Goal: Complete application form

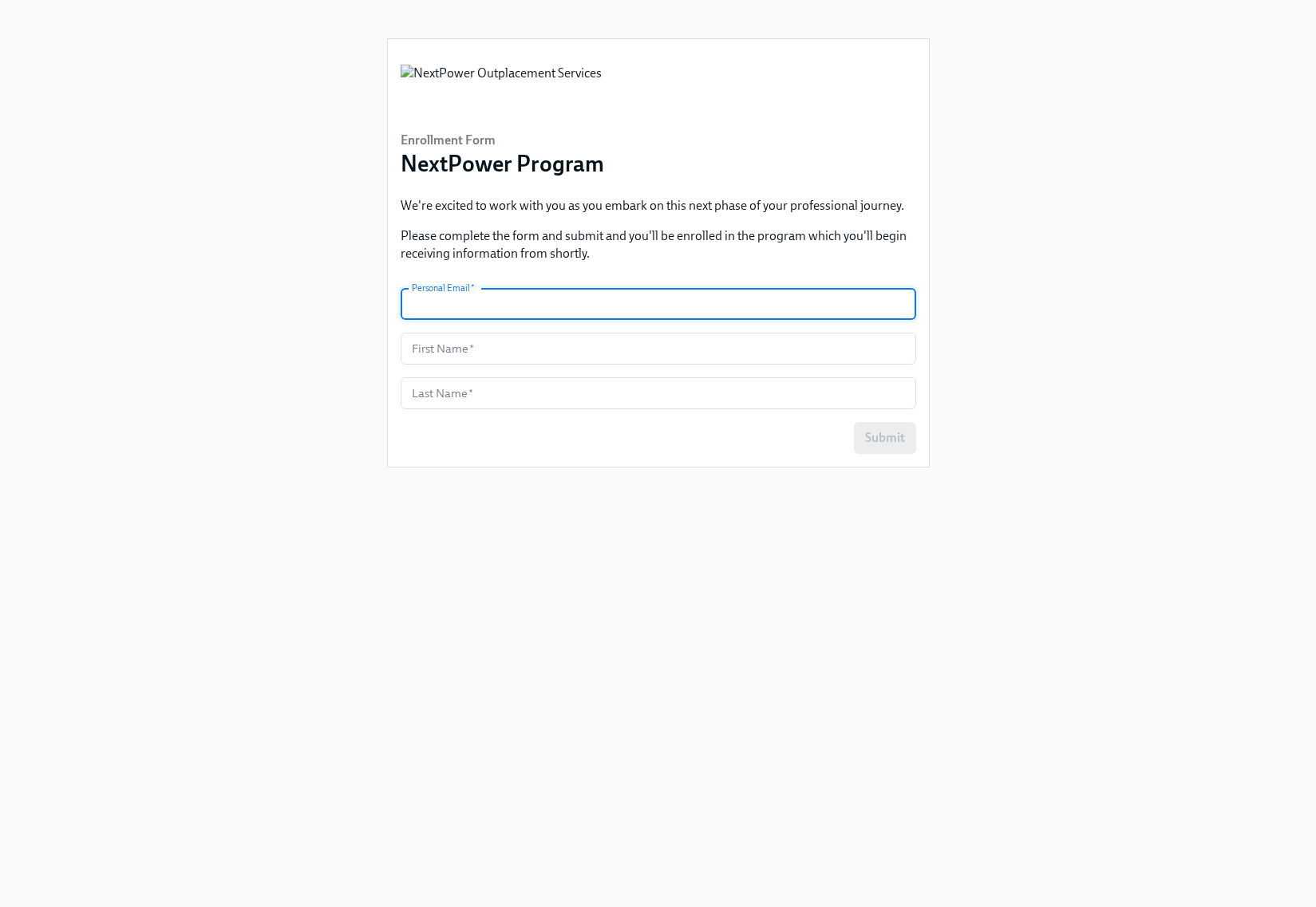
click at [535, 305] on input "text" at bounding box center [658, 304] width 516 height 32
click at [516, 305] on input "text" at bounding box center [658, 304] width 516 height 32
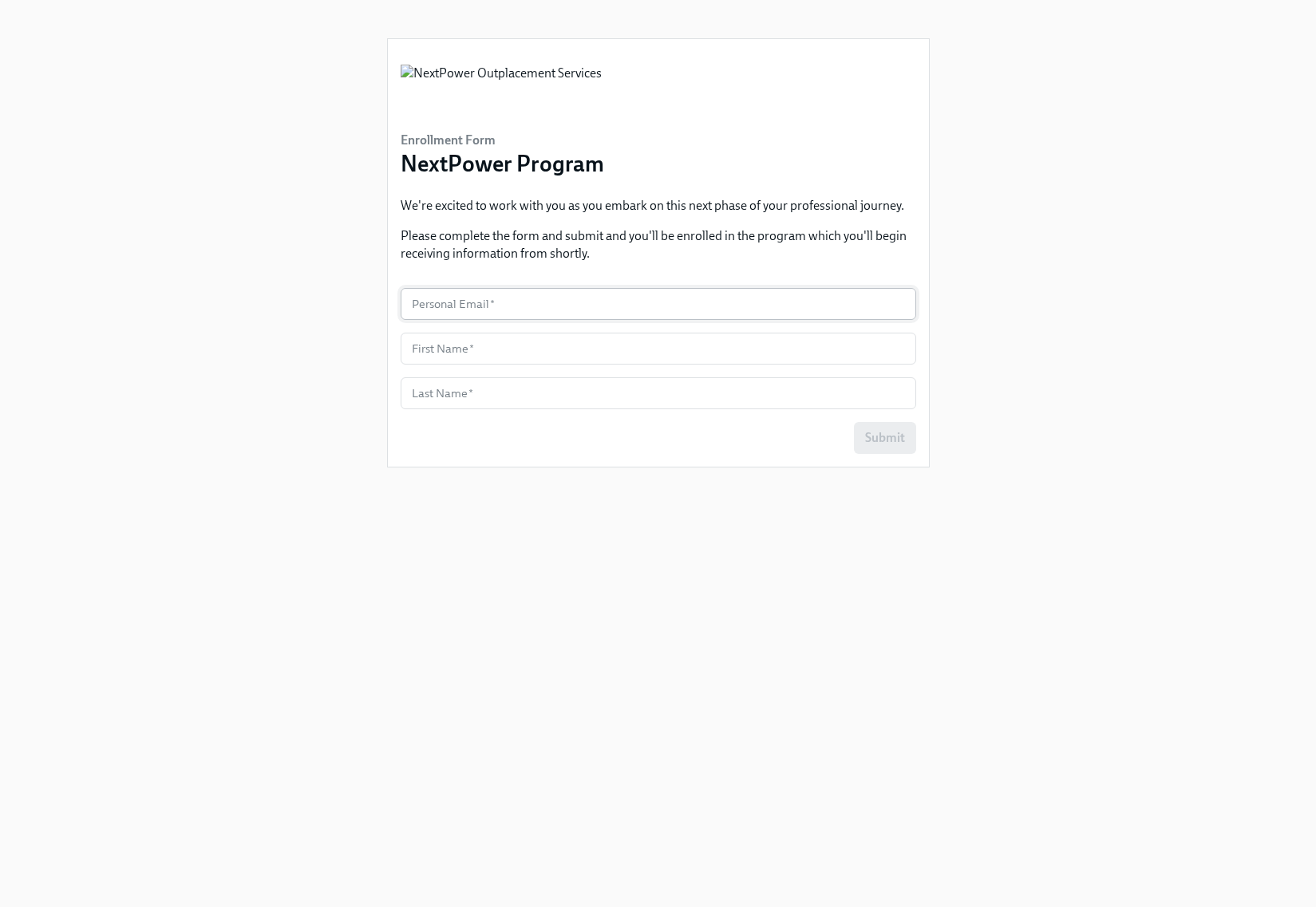
click at [521, 309] on input "text" at bounding box center [658, 304] width 516 height 32
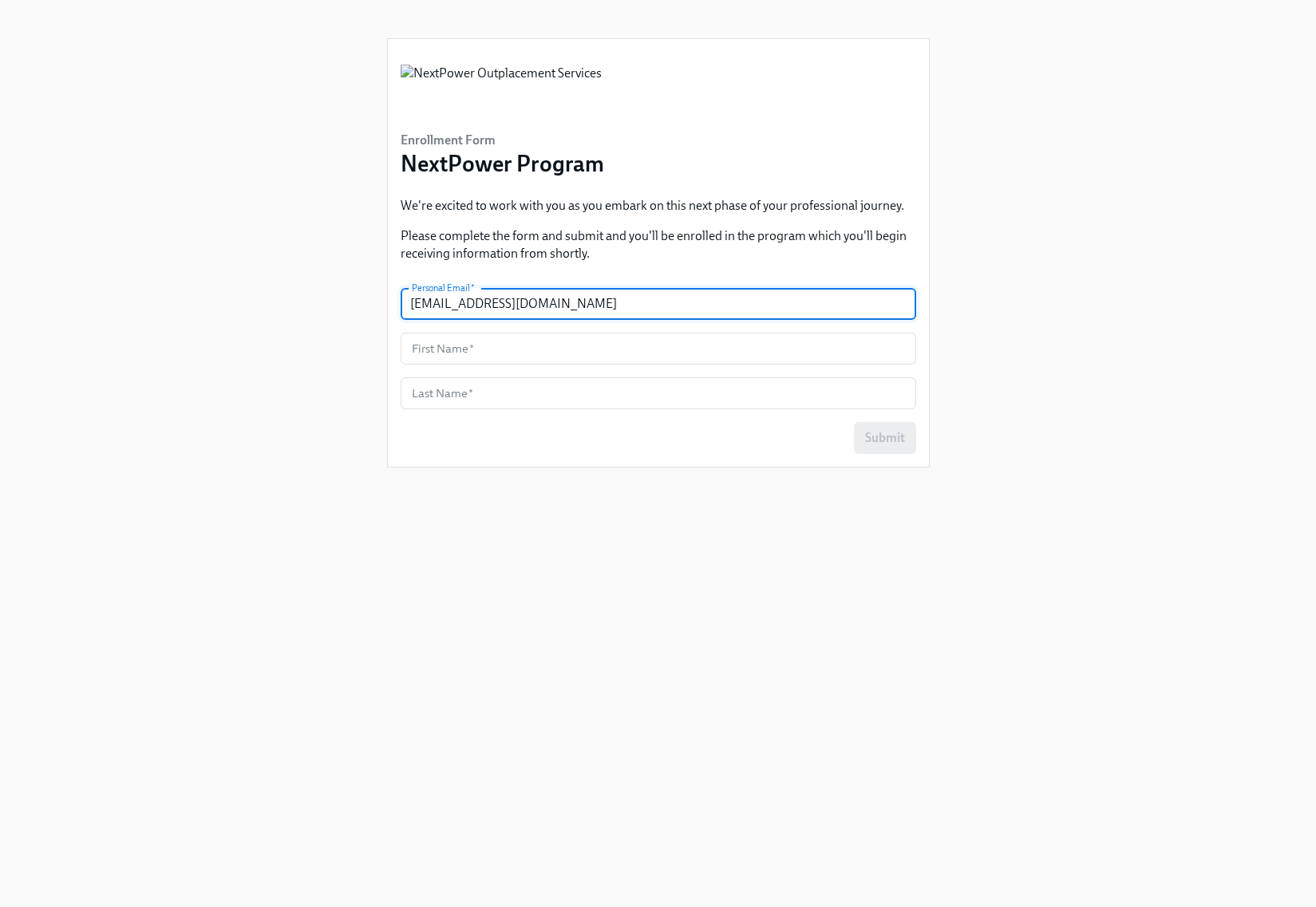
type input "[EMAIL_ADDRESS][DOMAIN_NAME]"
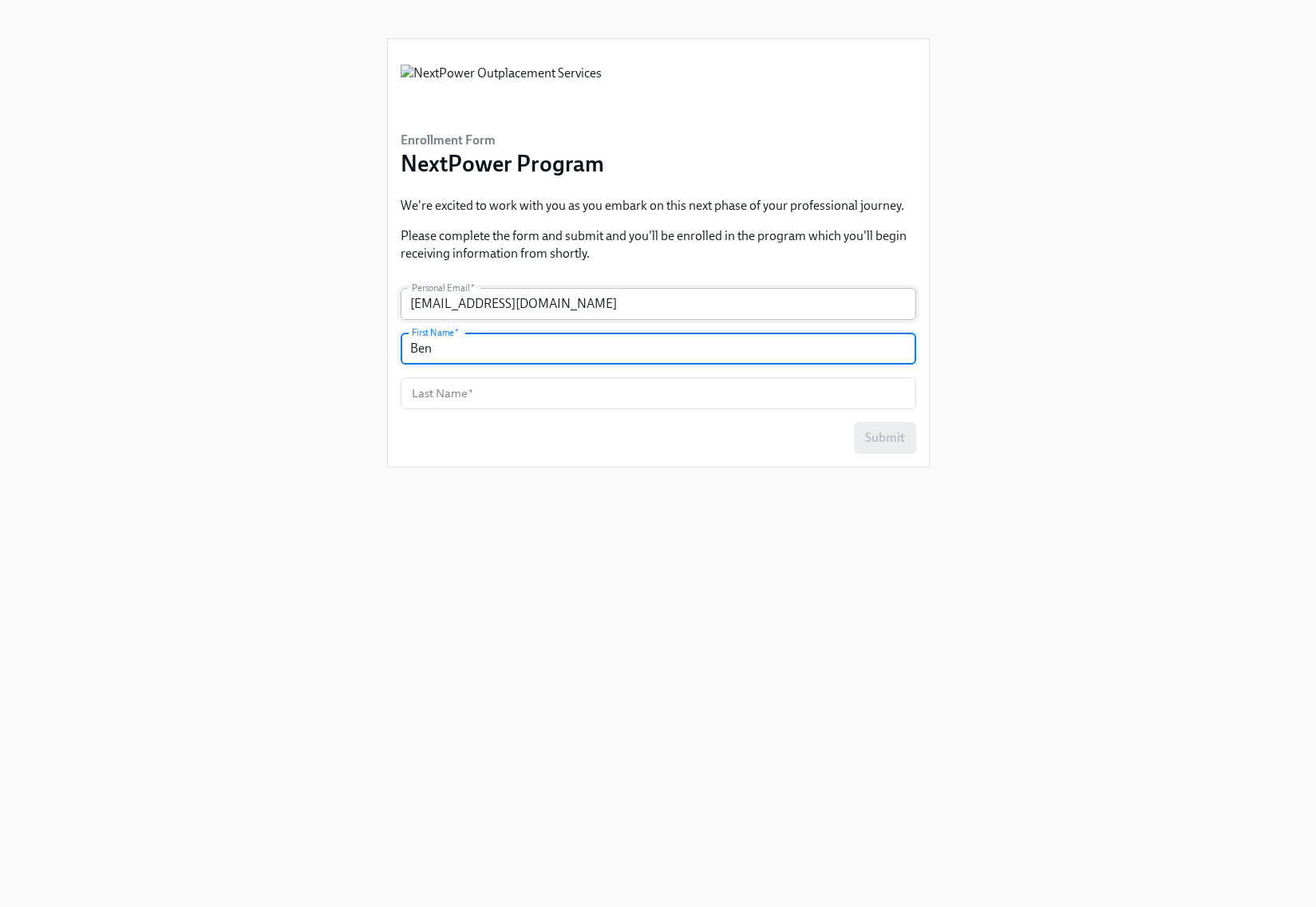
type input "Ben"
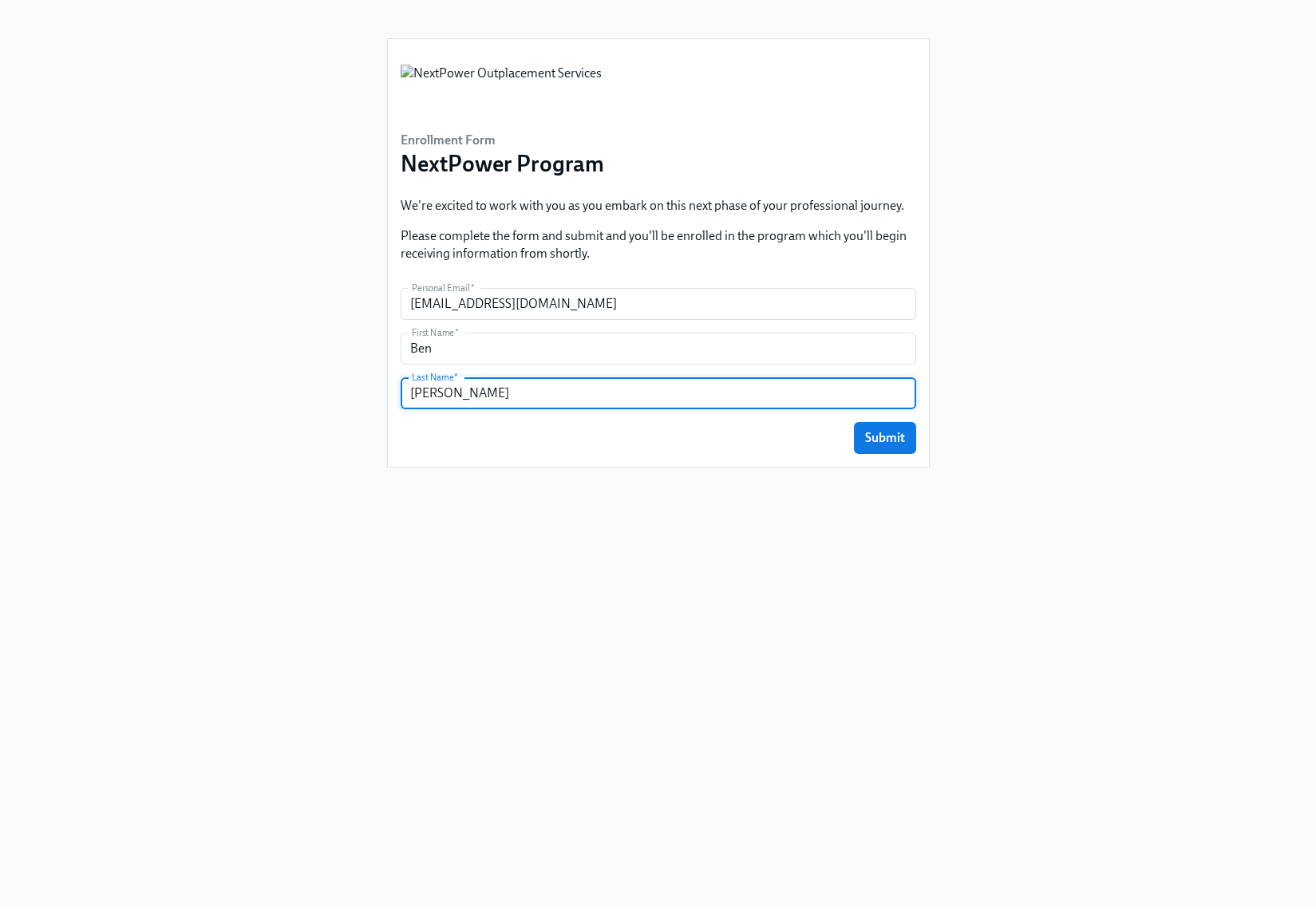
type input "[PERSON_NAME]"
click at [890, 435] on span "Submit" at bounding box center [885, 438] width 40 height 16
